Goal: Book appointment/travel/reservation

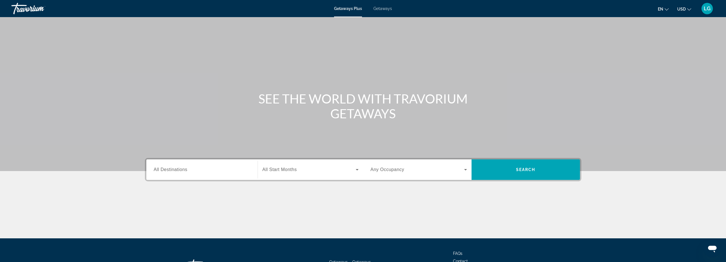
click at [377, 11] on span "Getaways" at bounding box center [383, 8] width 19 height 5
click at [197, 175] on div "Search widget" at bounding box center [202, 170] width 96 height 16
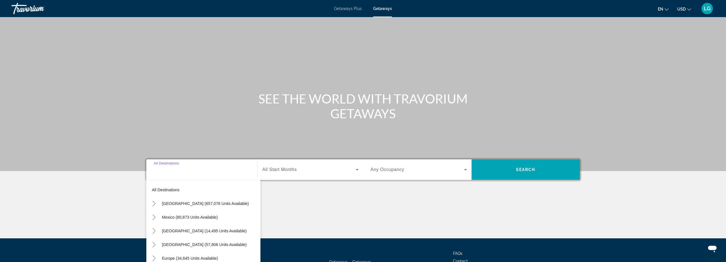
scroll to position [46, 0]
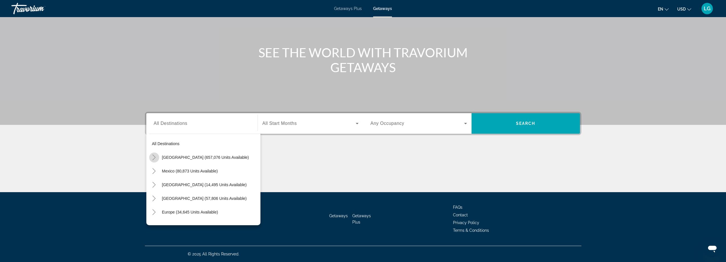
click at [153, 158] on icon "Toggle United States (657,076 units available)" at bounding box center [154, 158] width 6 height 6
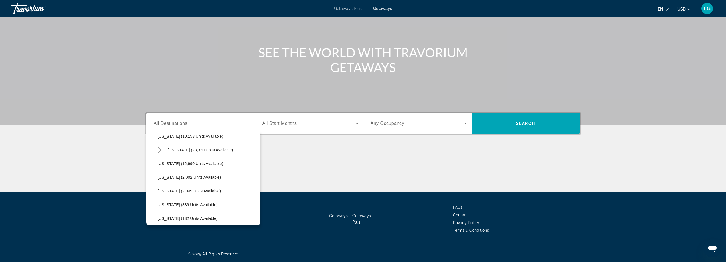
scroll to position [102, 0]
click at [158, 152] on icon "Toggle Florida (198,435 units available)" at bounding box center [160, 151] width 6 height 6
click at [192, 153] on span "[US_STATE] (198,435 units available)" at bounding box center [202, 151] width 68 height 5
type input "**********"
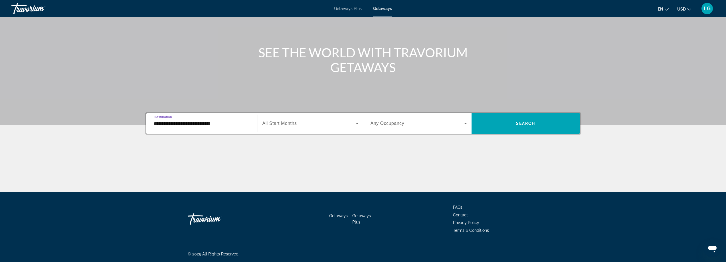
click at [299, 124] on span "Search widget" at bounding box center [309, 123] width 93 height 7
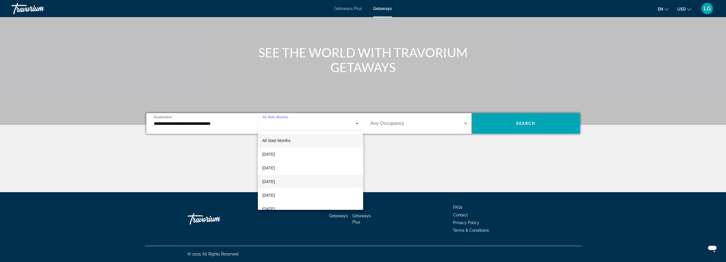
click at [294, 184] on mat-option "[DATE]" at bounding box center [310, 182] width 105 height 14
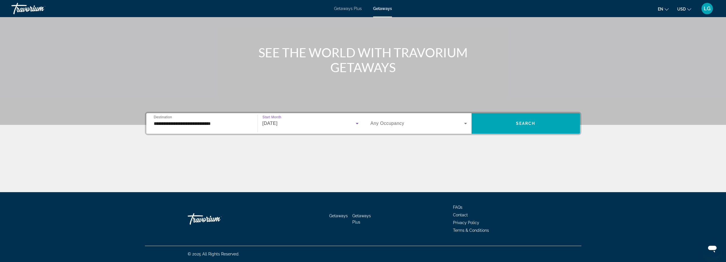
click at [397, 125] on span "Any Occupancy" at bounding box center [388, 123] width 34 height 5
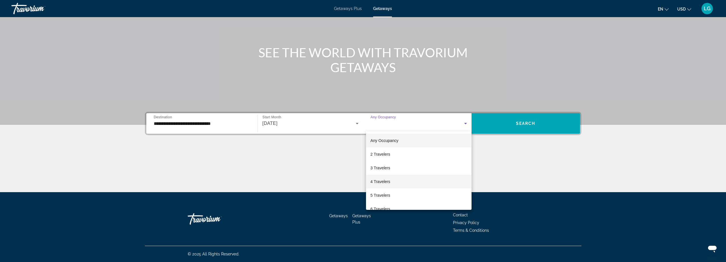
click at [398, 184] on mat-option "4 Travelers" at bounding box center [419, 182] width 106 height 14
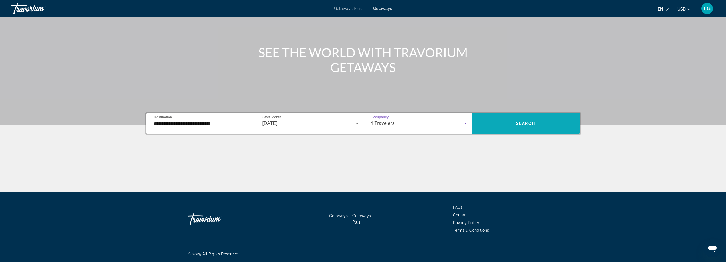
click at [521, 124] on span "Search" at bounding box center [525, 123] width 19 height 5
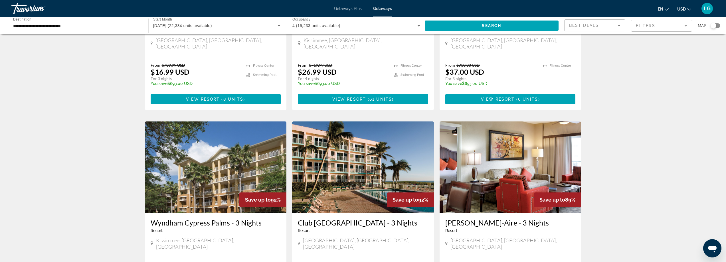
scroll to position [657, 0]
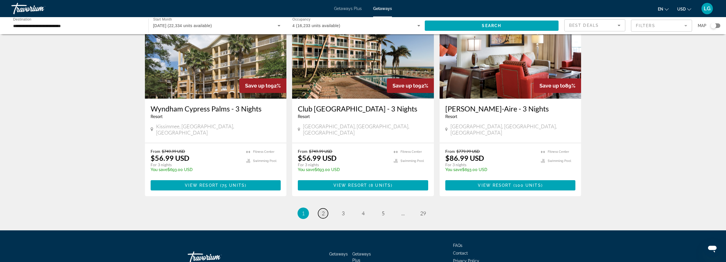
click at [325, 209] on link "page 2" at bounding box center [323, 214] width 10 height 10
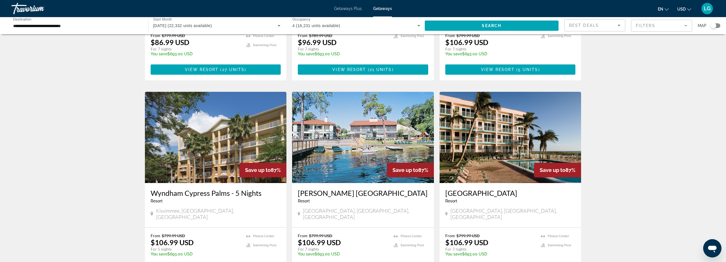
scroll to position [200, 0]
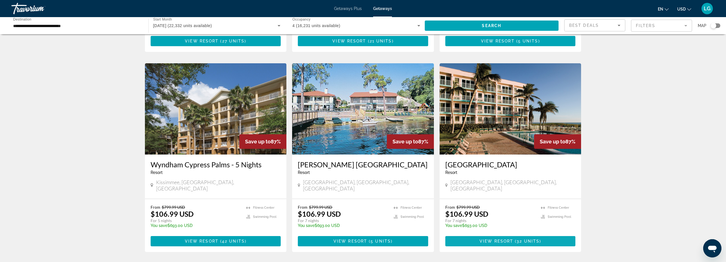
click at [514, 239] on span "Main content" at bounding box center [515, 241] width 2 height 5
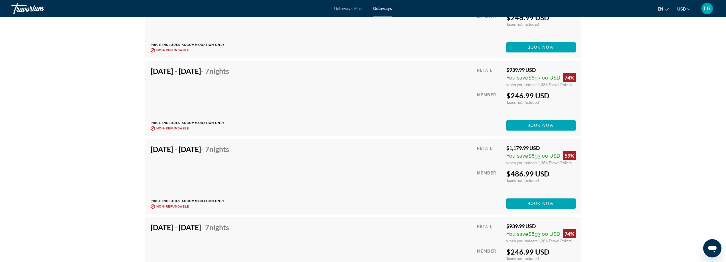
scroll to position [1284, 0]
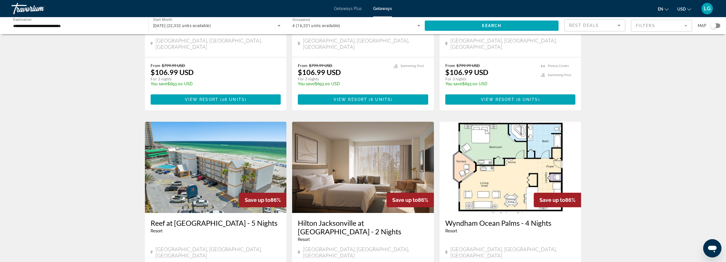
scroll to position [571, 0]
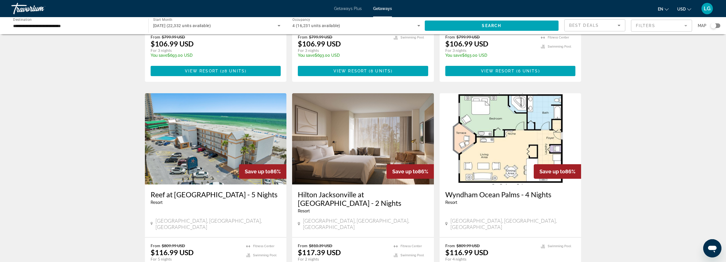
click at [510, 135] on img "Main content" at bounding box center [511, 138] width 142 height 91
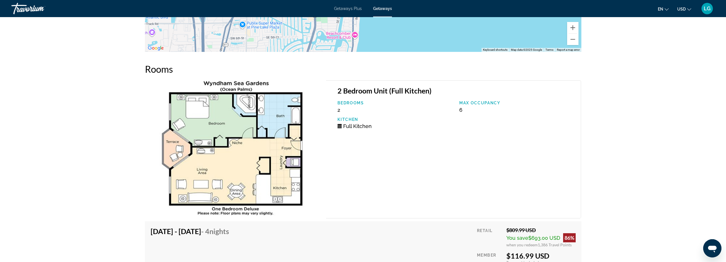
scroll to position [1083, 0]
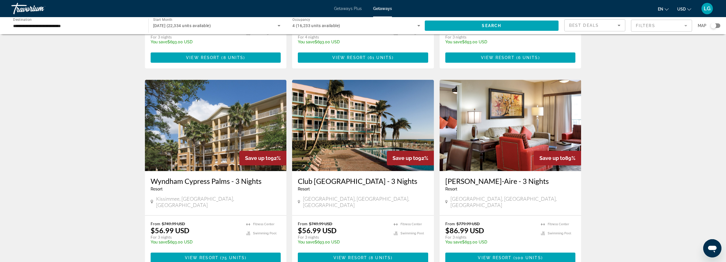
scroll to position [670, 0]
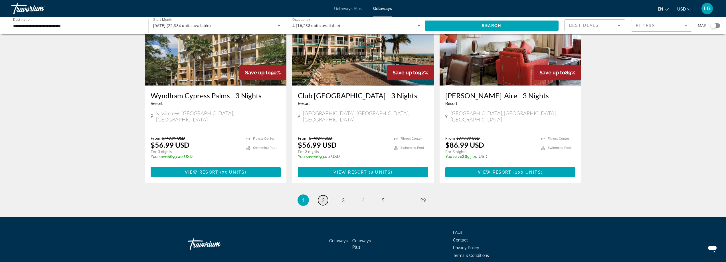
click at [325, 196] on link "page 2" at bounding box center [323, 201] width 10 height 10
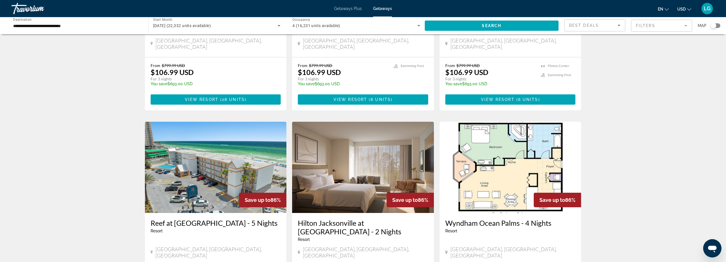
scroll to position [657, 0]
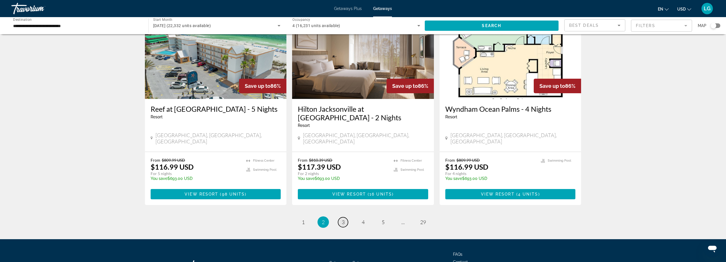
click at [343, 219] on span "3" at bounding box center [343, 222] width 3 height 6
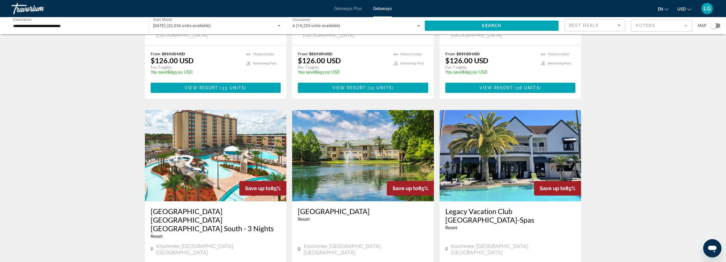
scroll to position [687, 0]
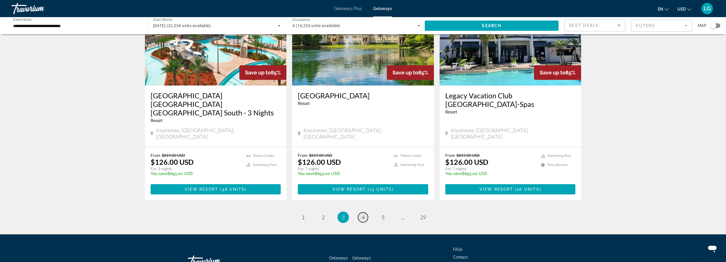
click at [362, 214] on span "4" at bounding box center [363, 217] width 3 height 6
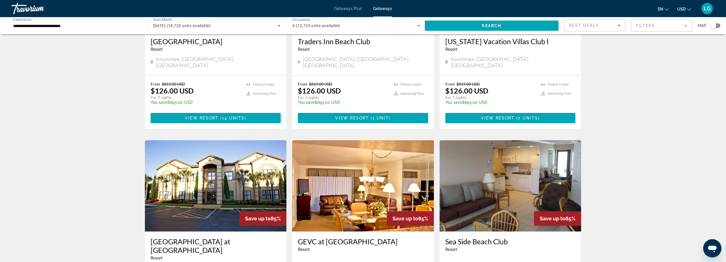
scroll to position [171, 0]
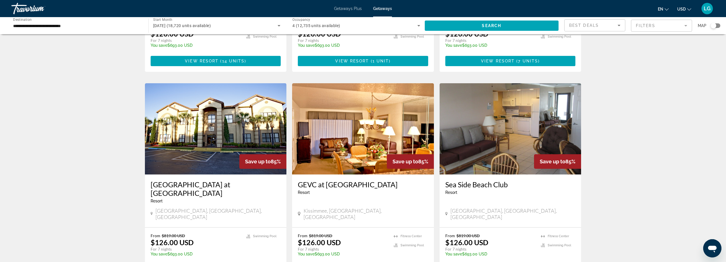
click at [506, 117] on img "Main content" at bounding box center [511, 128] width 142 height 91
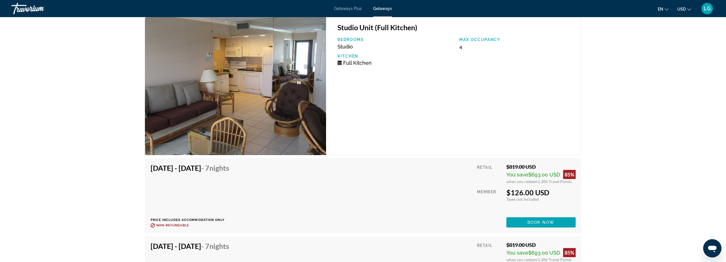
scroll to position [1027, 0]
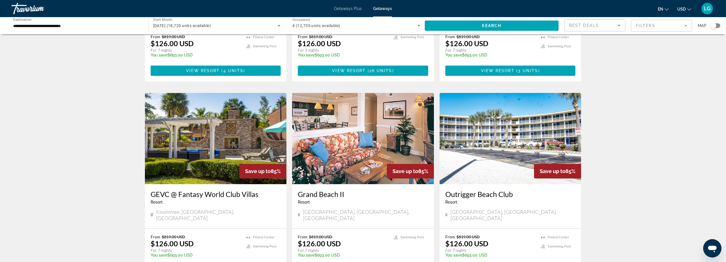
scroll to position [628, 0]
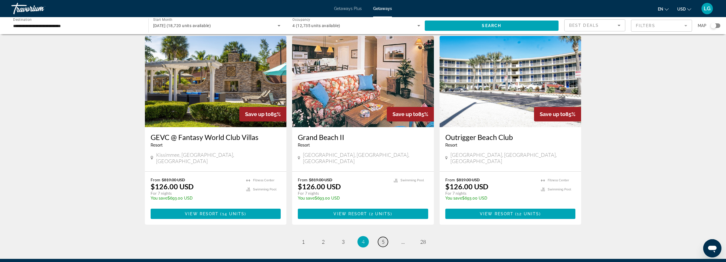
click at [380, 237] on link "page 5" at bounding box center [383, 242] width 10 height 10
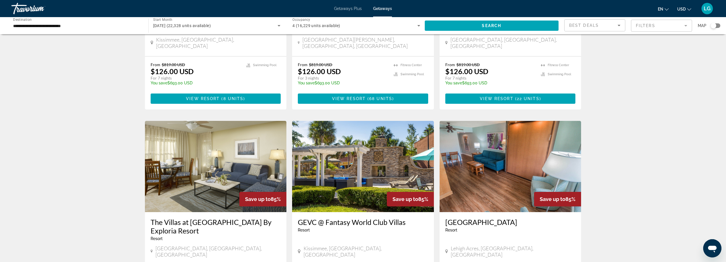
scroll to position [371, 0]
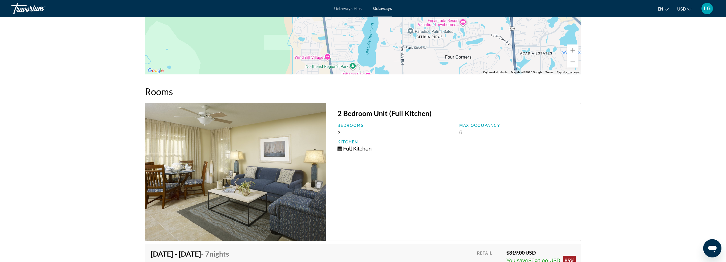
scroll to position [1199, 0]
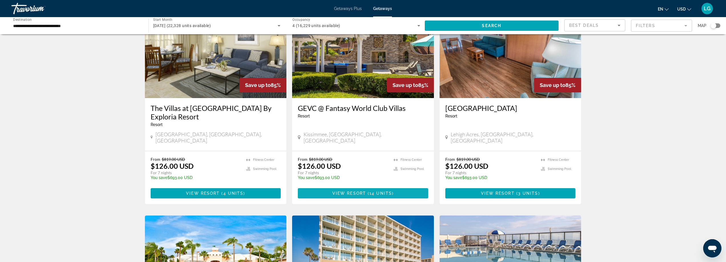
scroll to position [542, 0]
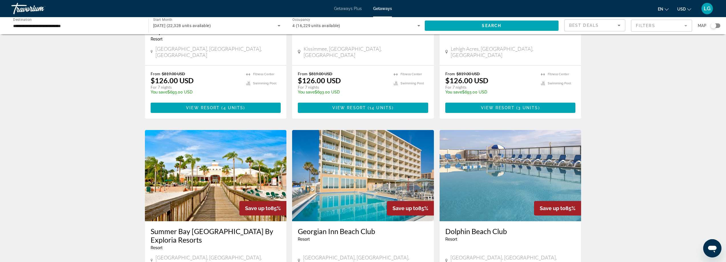
click at [174, 149] on img "Main content" at bounding box center [216, 175] width 142 height 91
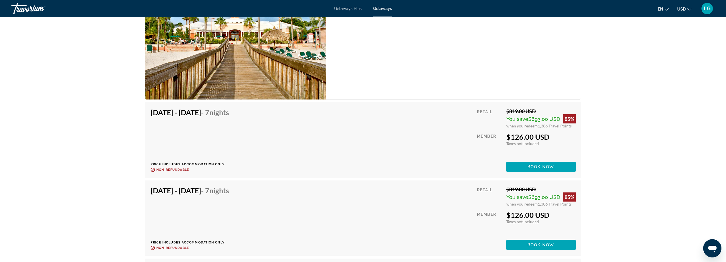
scroll to position [1227, 0]
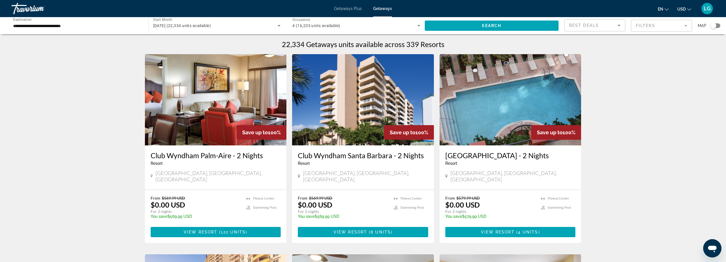
click at [35, 25] on input "**********" at bounding box center [77, 26] width 128 height 7
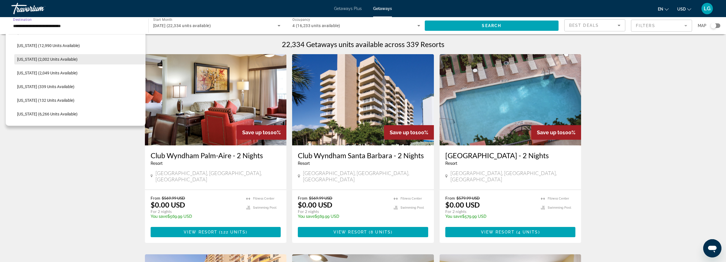
scroll to position [246, 0]
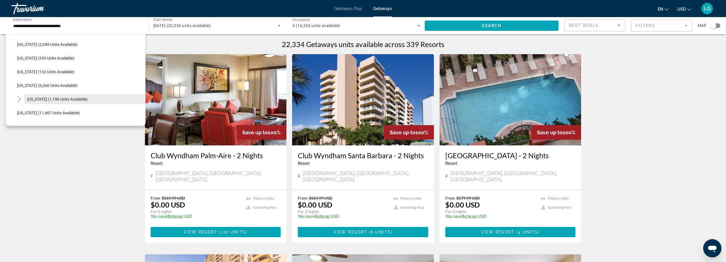
click at [59, 101] on span "[US_STATE] (1,190 units available)" at bounding box center [57, 99] width 61 height 5
type input "**********"
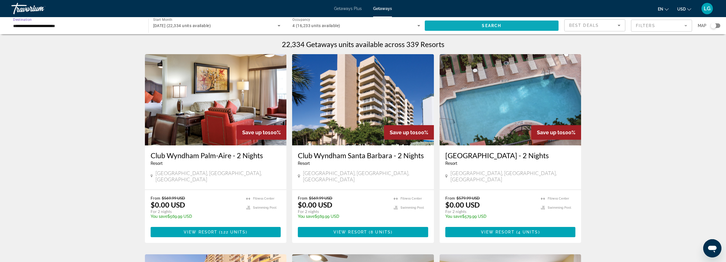
click at [491, 24] on span "Search" at bounding box center [491, 25] width 19 height 5
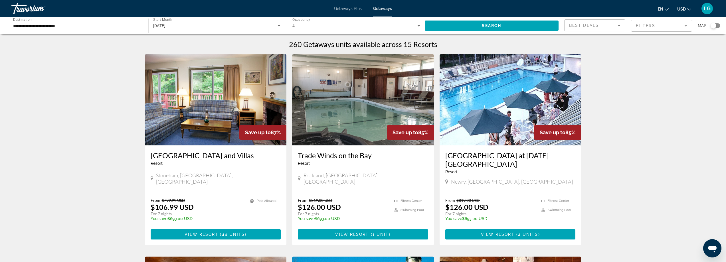
click at [487, 113] on img "Main content" at bounding box center [511, 99] width 142 height 91
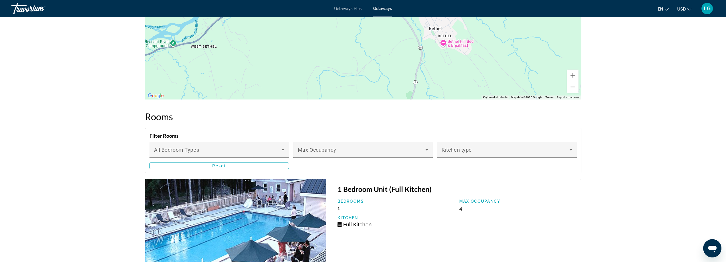
scroll to position [828, 0]
